Goal: Task Accomplishment & Management: Complete application form

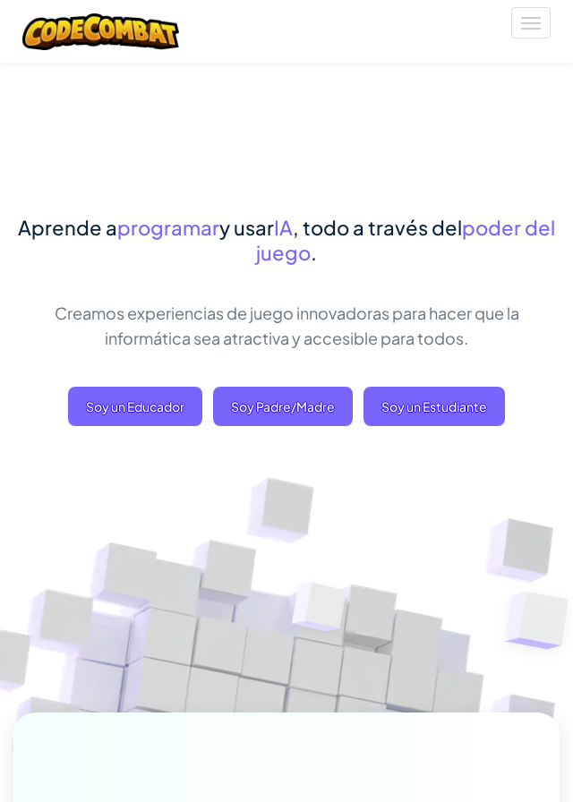
click at [473, 415] on span "Soy un Estudiante" at bounding box center [433, 406] width 141 height 39
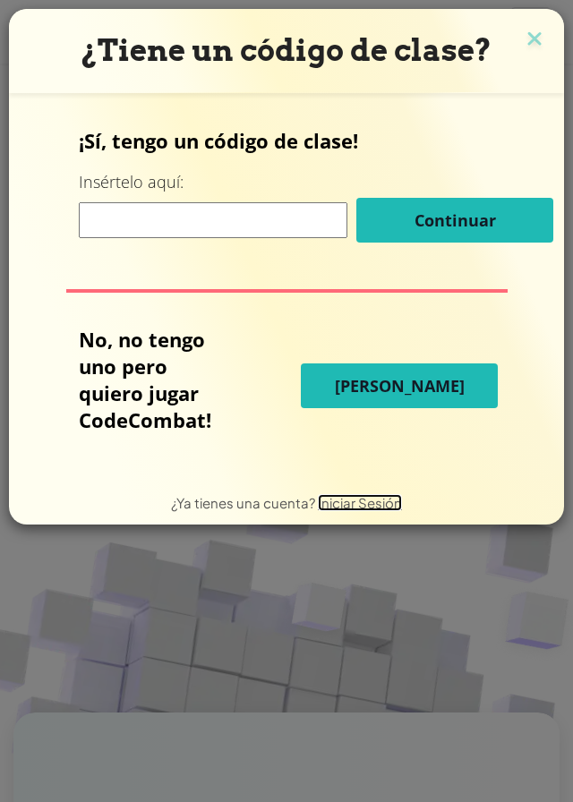
click at [352, 502] on span "Iniciar Sesión" at bounding box center [360, 502] width 84 height 17
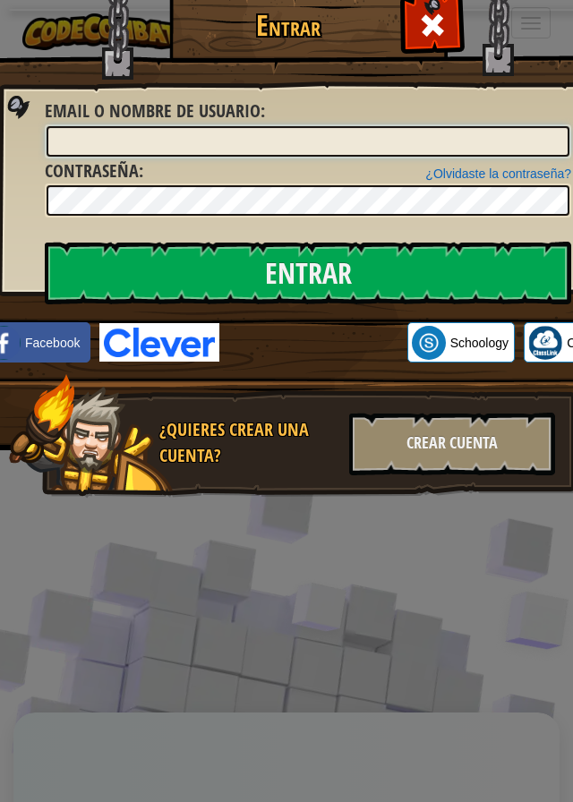
click at [72, 133] on input "Email o Nombre de usuario :" at bounding box center [308, 141] width 523 height 30
click at [103, 138] on input "Email o Nombre de usuario :" at bounding box center [308, 141] width 523 height 30
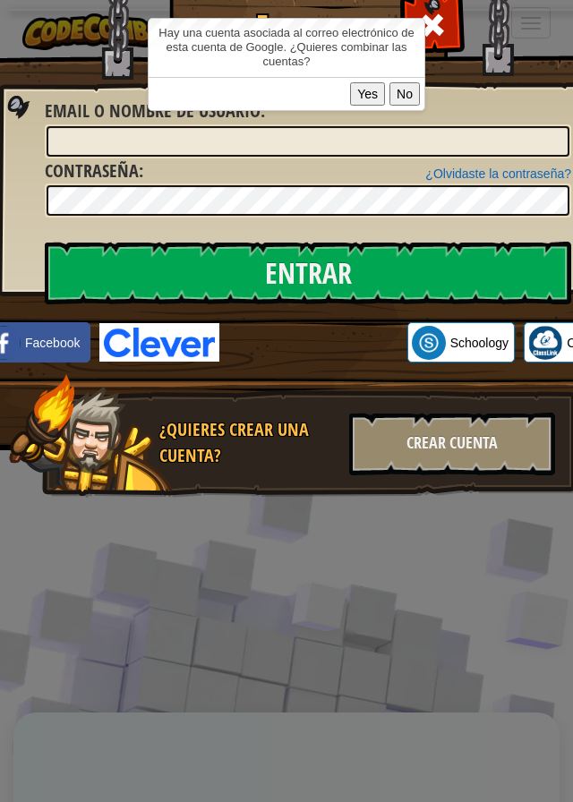
click at [361, 88] on button "Yes" at bounding box center [367, 93] width 35 height 23
